Goal: Task Accomplishment & Management: Complete application form

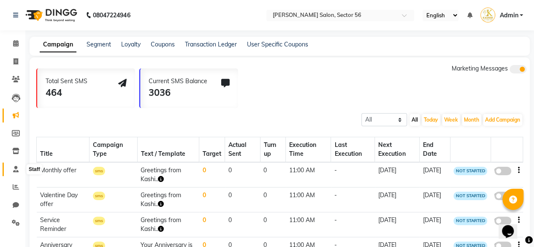
click at [17, 172] on icon at bounding box center [15, 169] width 5 height 6
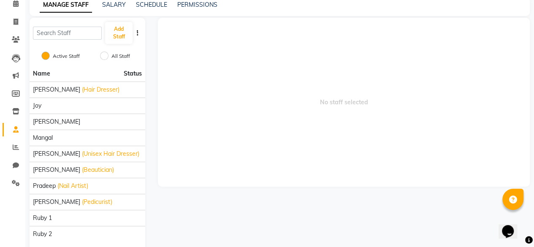
scroll to position [70, 0]
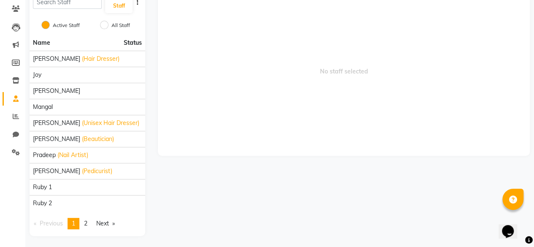
click at [86, 225] on span "2" at bounding box center [85, 223] width 3 height 8
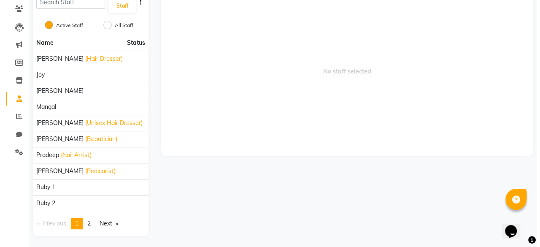
scroll to position [0, 0]
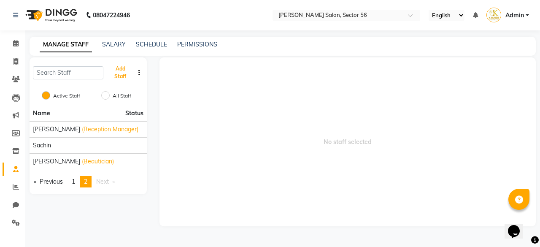
click at [116, 72] on button "Add Staff" at bounding box center [120, 73] width 27 height 22
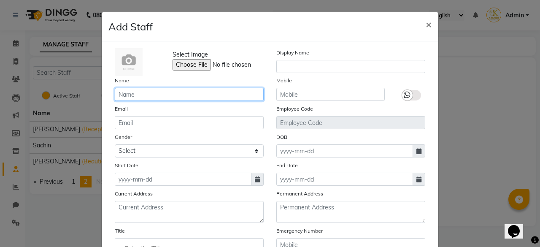
click at [122, 89] on input "text" at bounding box center [189, 94] width 149 height 13
type input "[PERSON_NAME]"
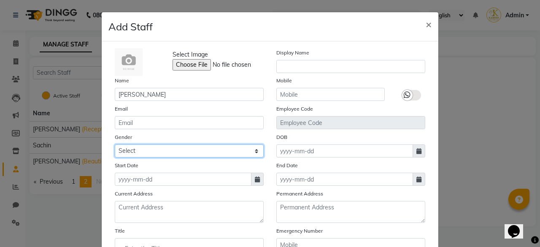
click at [228, 153] on select "Select [DEMOGRAPHIC_DATA] [DEMOGRAPHIC_DATA] Other Prefer Not To Say" at bounding box center [189, 150] width 149 height 13
select select "[DEMOGRAPHIC_DATA]"
click at [115, 144] on select "Select [DEMOGRAPHIC_DATA] [DEMOGRAPHIC_DATA] Other Prefer Not To Say" at bounding box center [189, 150] width 149 height 13
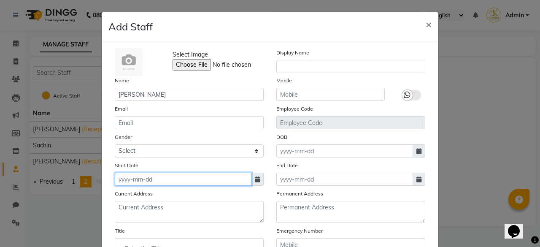
click at [244, 179] on input at bounding box center [183, 179] width 137 height 13
select select "10"
select select "2025"
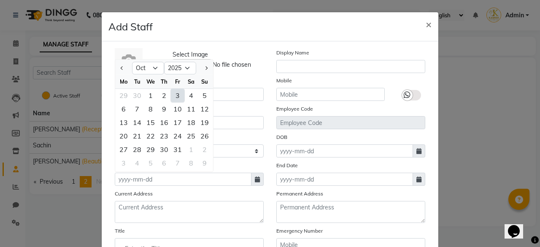
click at [148, 96] on div "1" at bounding box center [151, 96] width 14 height 14
type input "01-10-2025"
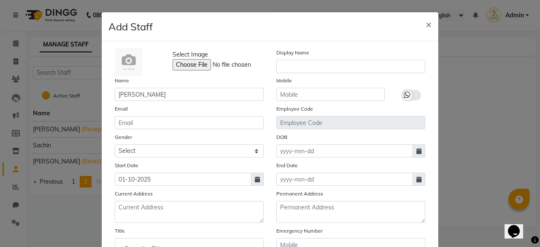
click at [270, 167] on div "End Date" at bounding box center [351, 173] width 162 height 25
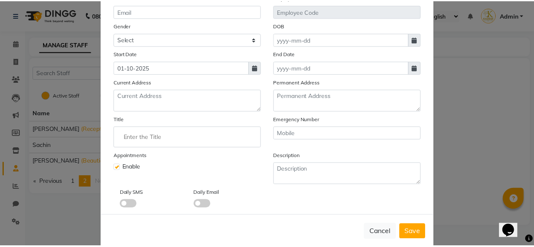
scroll to position [123, 0]
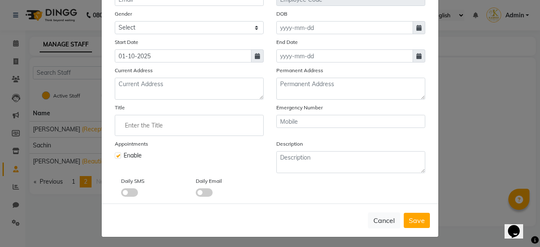
click at [413, 221] on span "Save" at bounding box center [417, 220] width 16 height 8
select select
checkbox input "false"
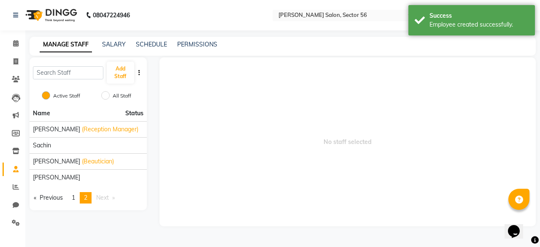
click at [75, 198] on span "1" at bounding box center [73, 198] width 3 height 8
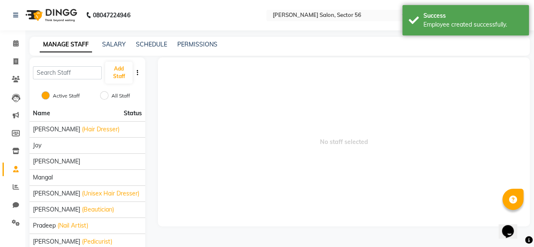
click at [201, 165] on span "No staff selected" at bounding box center [344, 141] width 372 height 169
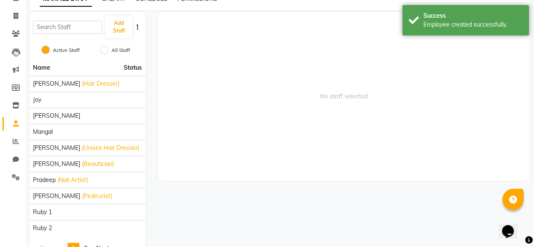
scroll to position [70, 0]
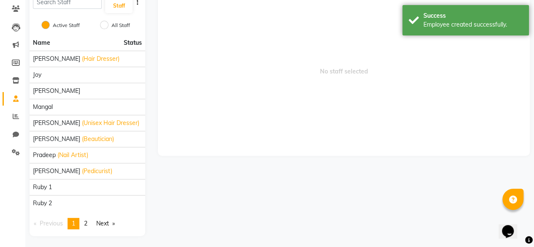
click at [90, 222] on link "page 2" at bounding box center [86, 223] width 12 height 11
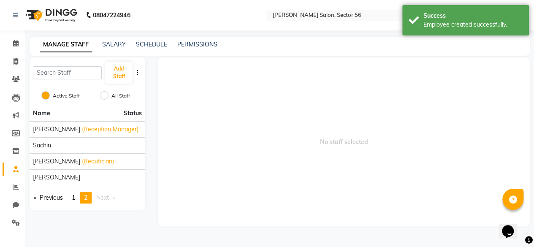
scroll to position [0, 0]
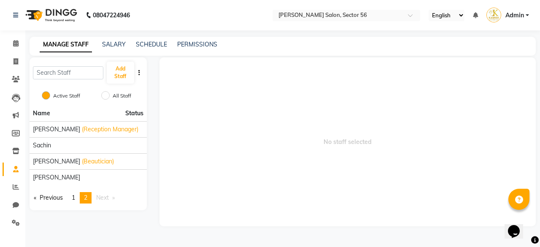
click at [172, 177] on span "No staff selected" at bounding box center [348, 141] width 377 height 169
click at [17, 46] on icon at bounding box center [15, 43] width 5 height 6
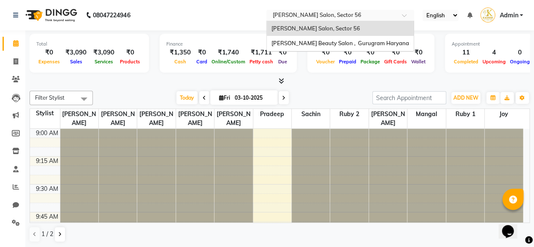
click at [325, 18] on input "text" at bounding box center [332, 16] width 122 height 8
click at [321, 41] on span "[PERSON_NAME] Beauty Salon , Gurugram Haryana" at bounding box center [340, 43] width 138 height 7
